Goal: Information Seeking & Learning: Learn about a topic

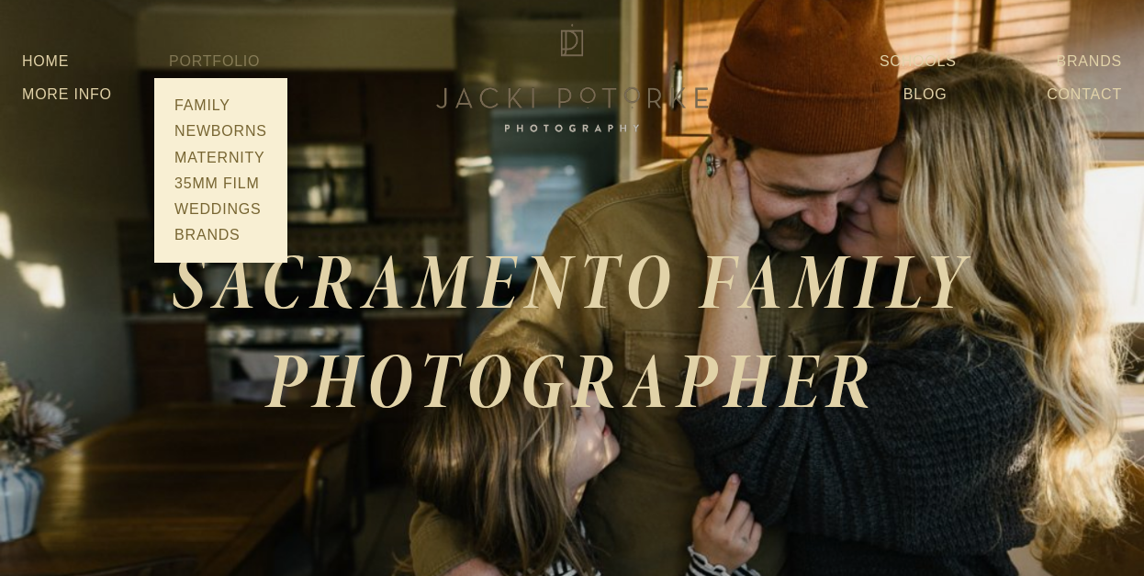
click at [204, 48] on span "Portfolio Family Newborns Maternity 35mm Film Weddings Brands" at bounding box center [214, 61] width 91 height 33
click at [209, 104] on link "Family" at bounding box center [221, 106] width 104 height 26
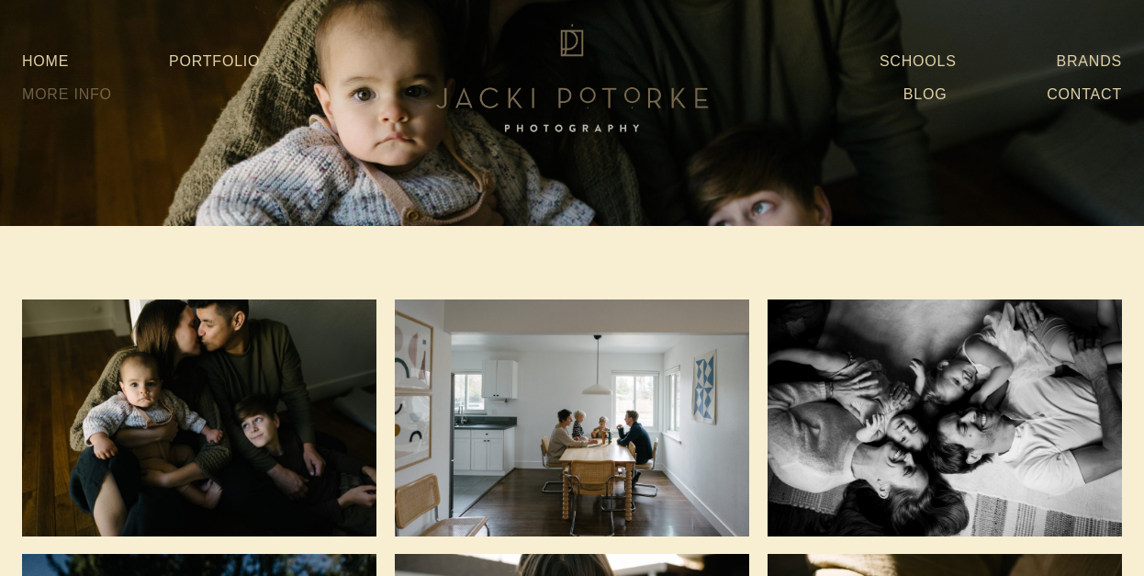
click at [99, 95] on link "More Info" at bounding box center [67, 94] width 90 height 33
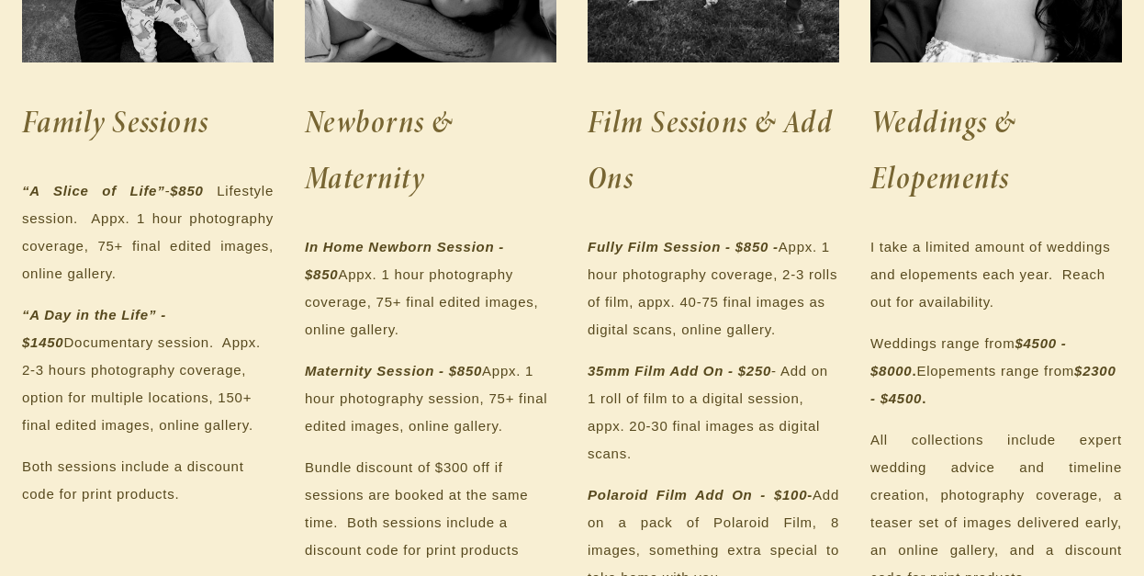
scroll to position [637, 0]
